Goal: Transaction & Acquisition: Purchase product/service

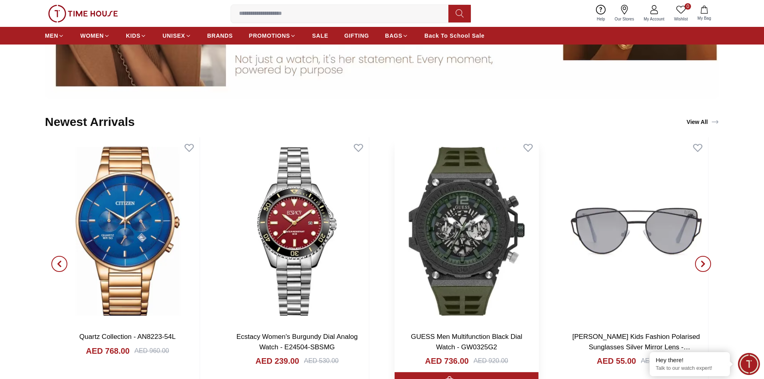
scroll to position [1002, 0]
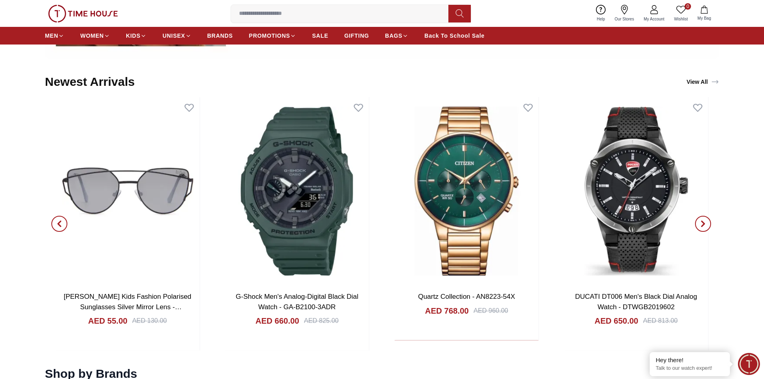
click at [705, 221] on icon "button" at bounding box center [703, 224] width 6 height 6
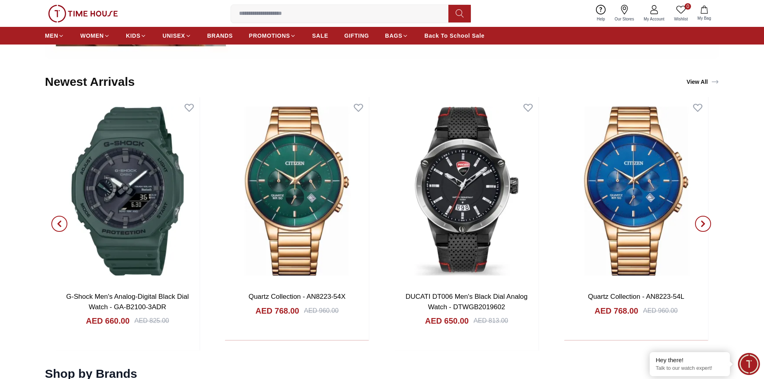
click at [706, 219] on span "button" at bounding box center [703, 224] width 16 height 16
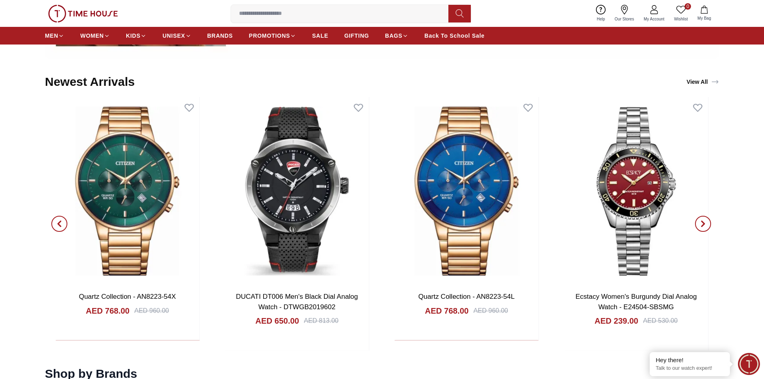
click at [706, 219] on span "button" at bounding box center [703, 224] width 16 height 16
click at [704, 219] on span "button" at bounding box center [703, 224] width 16 height 16
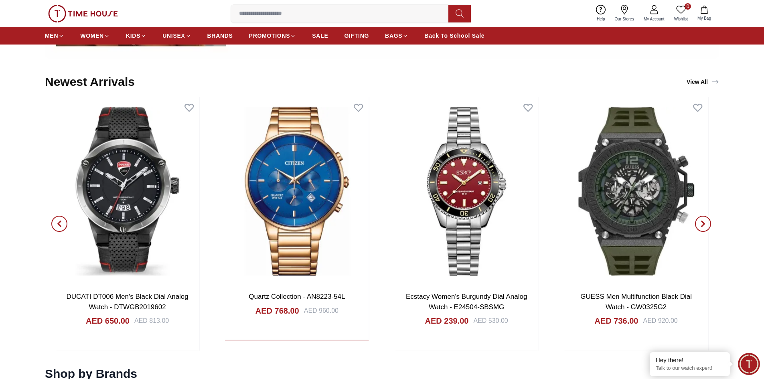
click at [704, 219] on span "button" at bounding box center [703, 224] width 16 height 16
click at [698, 222] on span "button" at bounding box center [703, 224] width 16 height 16
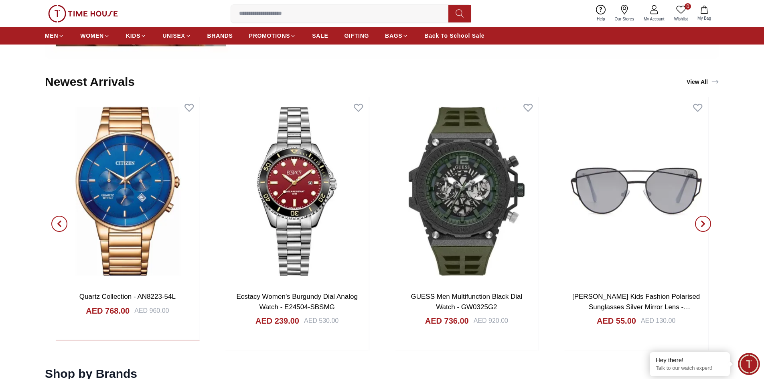
click at [699, 220] on span "button" at bounding box center [703, 224] width 16 height 16
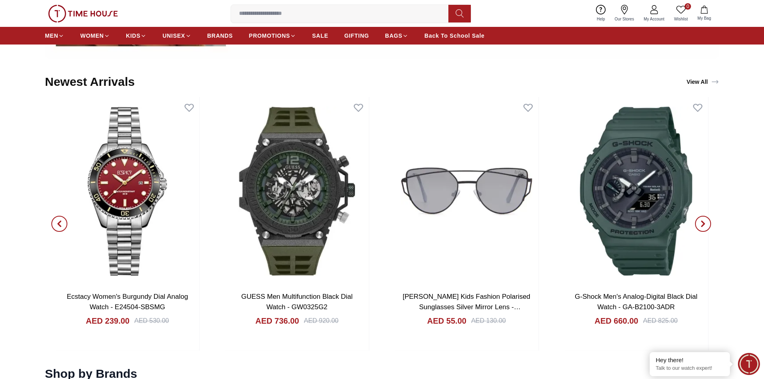
click at [699, 220] on span "button" at bounding box center [703, 224] width 16 height 16
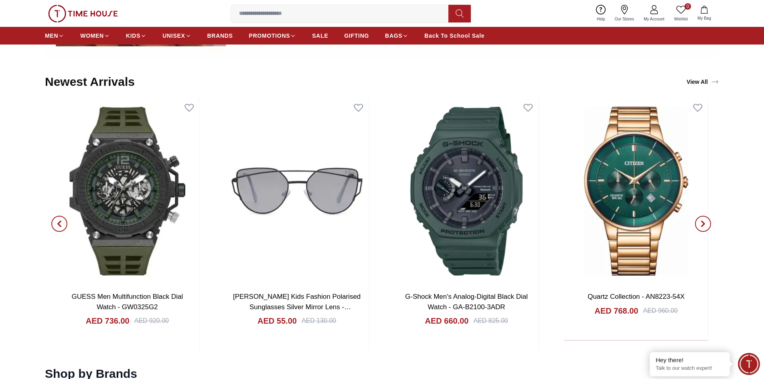
drag, startPoint x: 699, startPoint y: 219, endPoint x: 699, endPoint y: 214, distance: 5.2
click at [699, 217] on span "button" at bounding box center [703, 224] width 16 height 16
click at [700, 220] on span "button" at bounding box center [703, 224] width 16 height 16
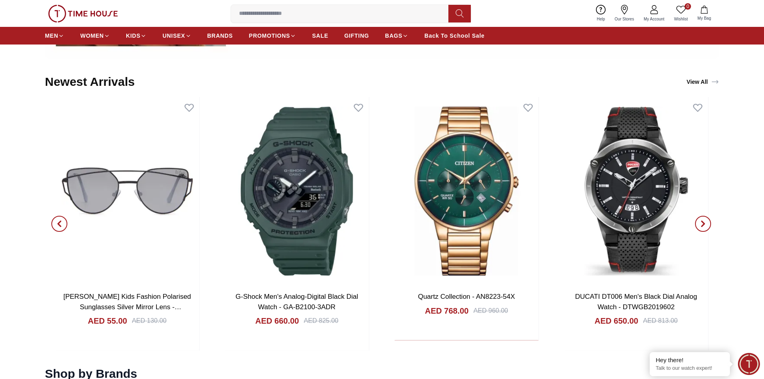
click at [700, 220] on span "button" at bounding box center [703, 224] width 16 height 16
click at [701, 219] on span "button" at bounding box center [703, 224] width 16 height 16
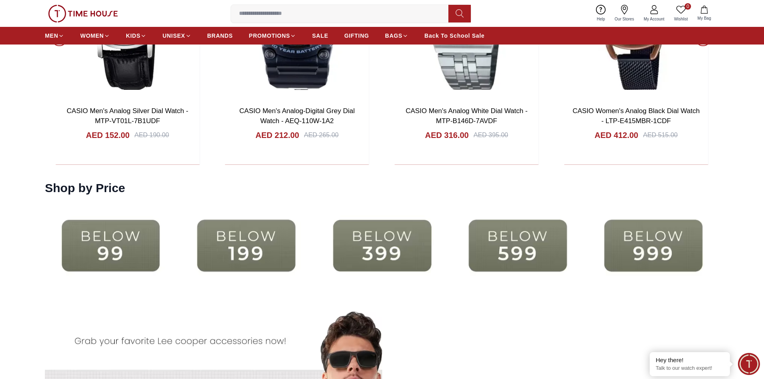
scroll to position [1884, 0]
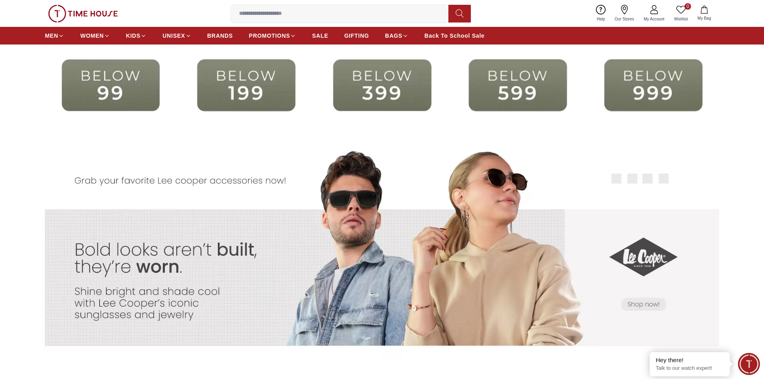
click at [250, 79] on img at bounding box center [246, 85] width 132 height 85
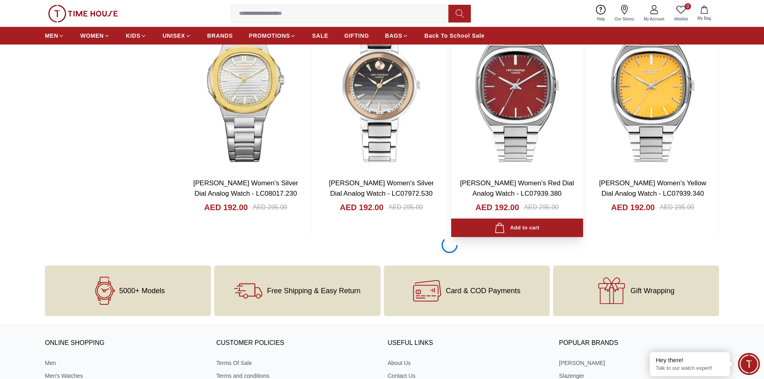
scroll to position [1203, 0]
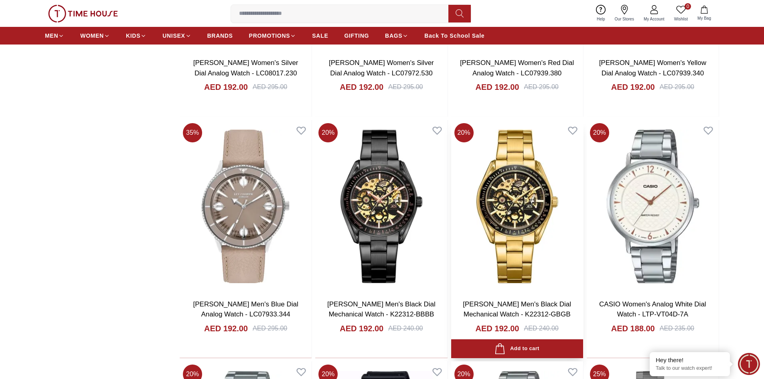
scroll to position [1323, 0]
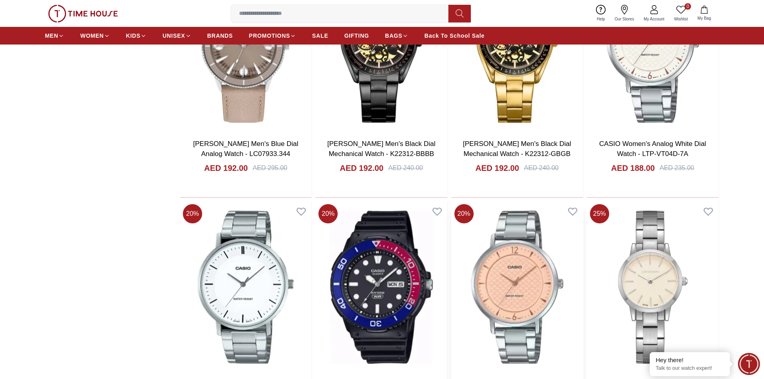
scroll to position [1323, 0]
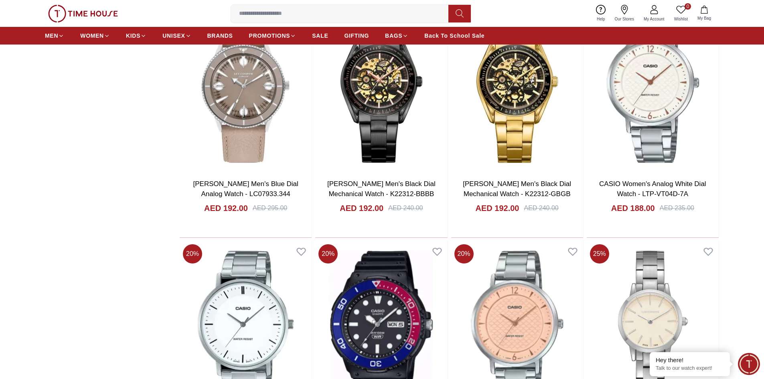
click at [352, 13] on input at bounding box center [343, 14] width 224 height 16
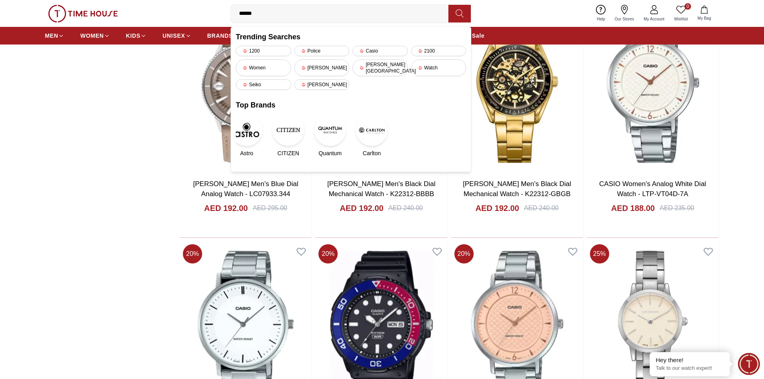
type input "******"
